Goal: Navigation & Orientation: Find specific page/section

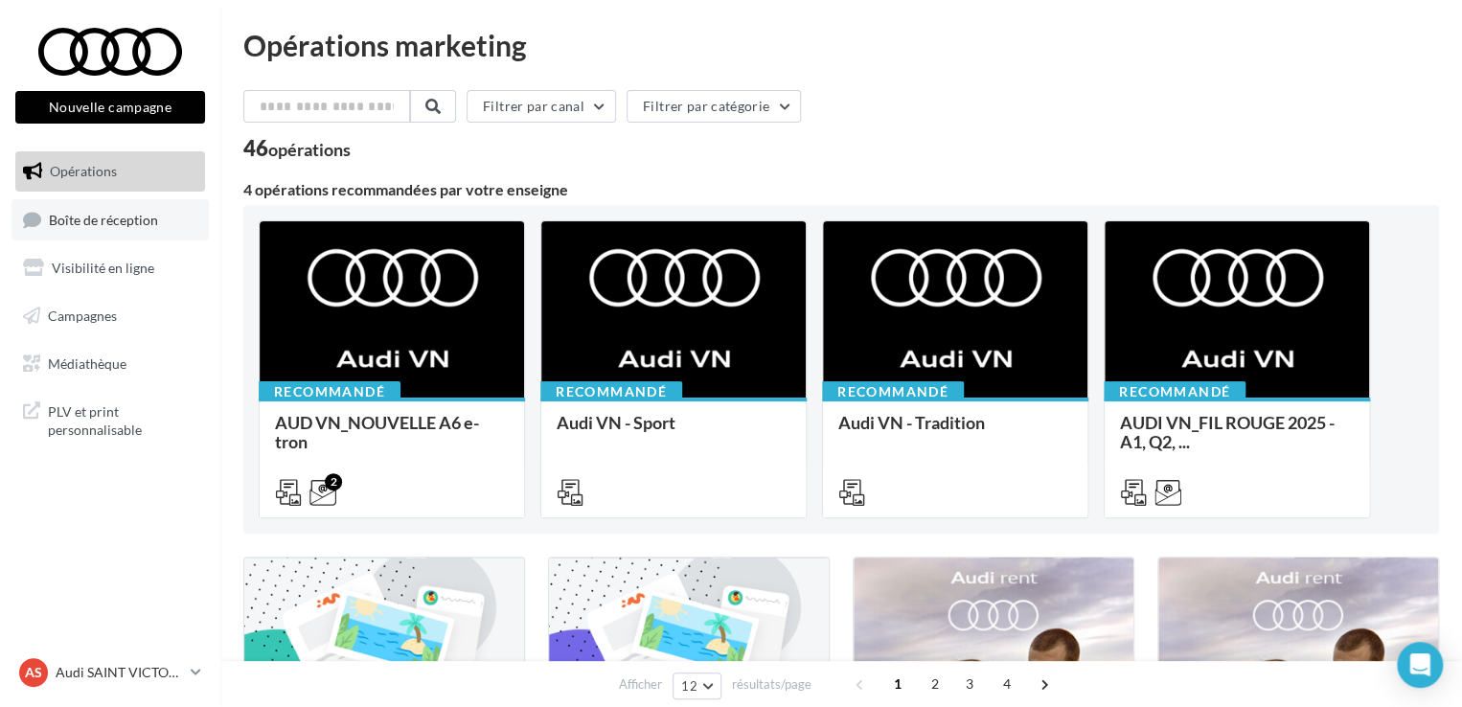
click at [153, 226] on span "Boîte de réception" at bounding box center [103, 219] width 109 height 16
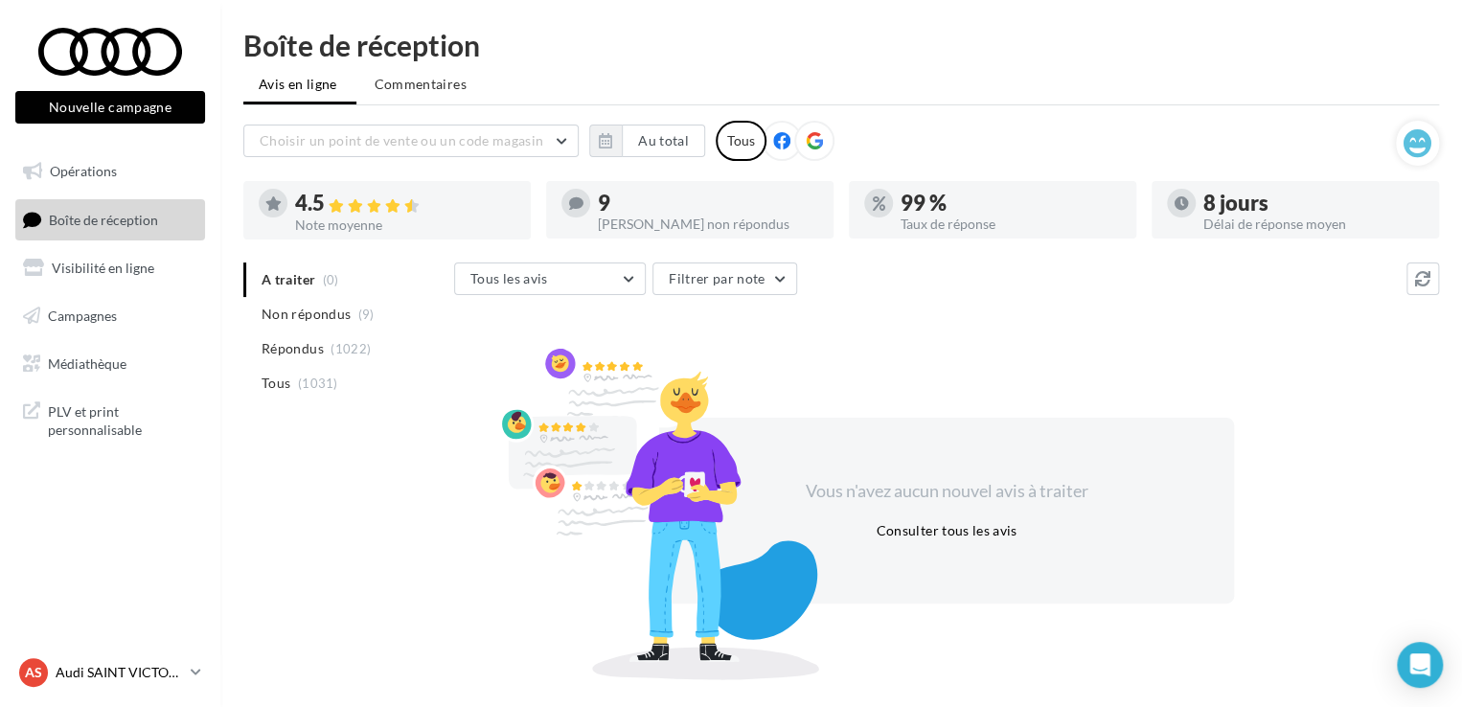
click at [80, 669] on p "Audi SAINT VICTORET" at bounding box center [119, 672] width 127 height 19
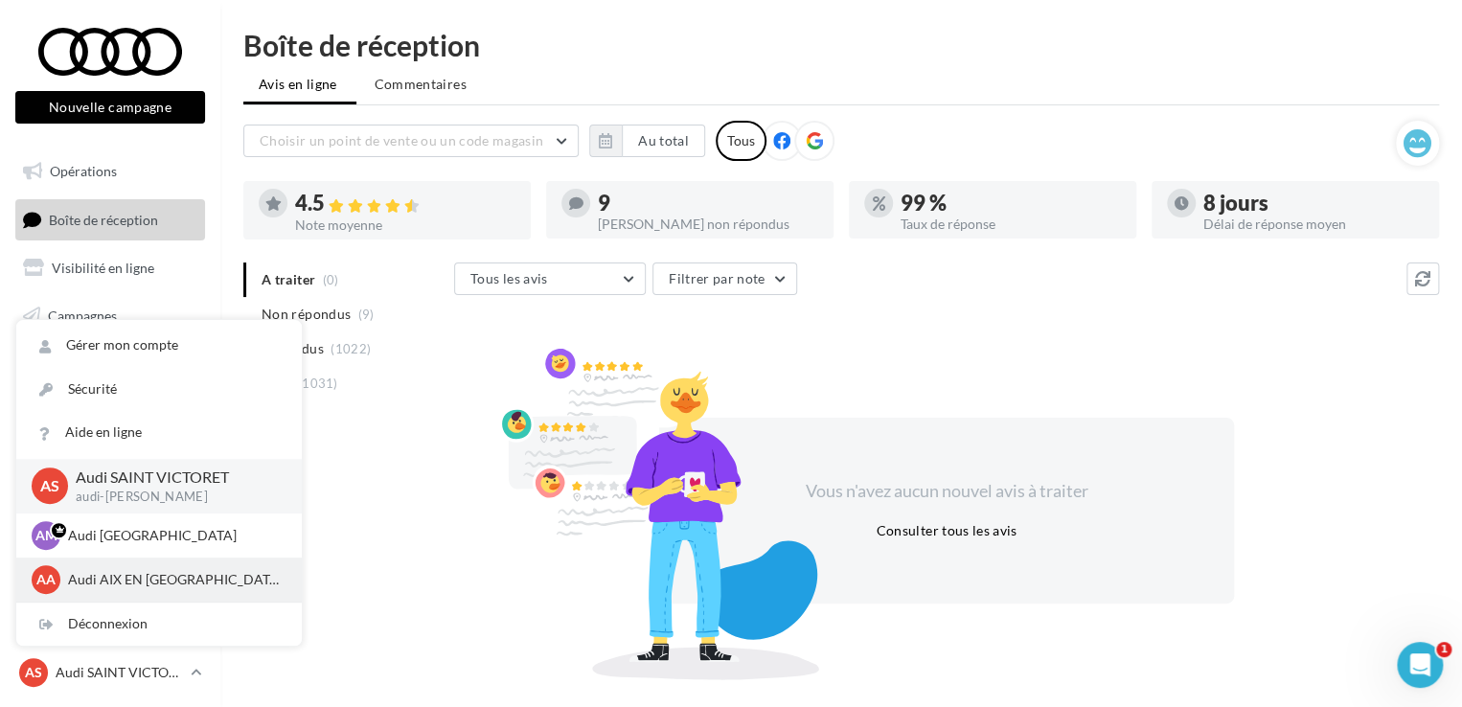
click at [112, 583] on p "Audi AIX EN [GEOGRAPHIC_DATA]" at bounding box center [173, 579] width 211 height 19
